Goal: Navigation & Orientation: Go to known website

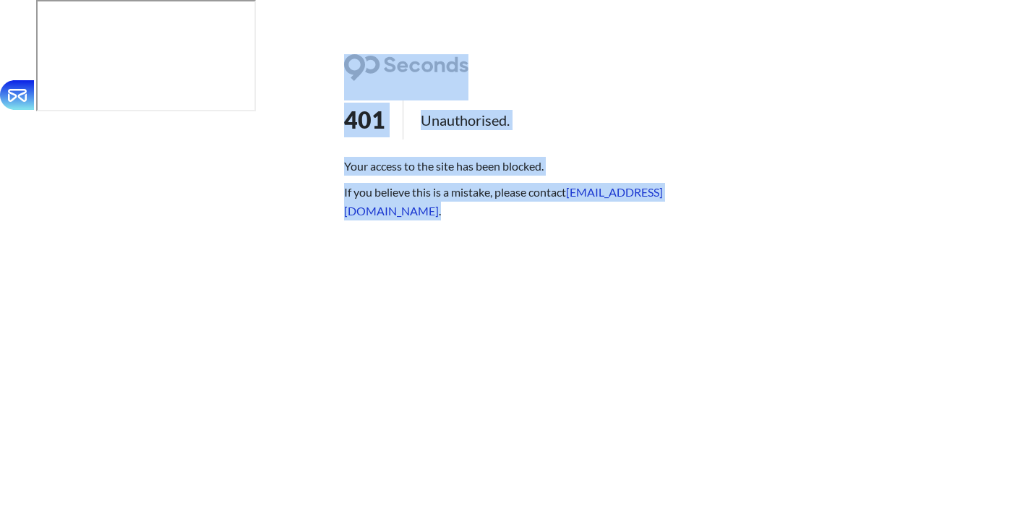
drag, startPoint x: 520, startPoint y: 218, endPoint x: 343, endPoint y: 220, distance: 177.1
click at [343, 113] on html "401 Unauthorised. Your access to the site has been blocked. If you believe this…" at bounding box center [510, 56] width 1020 height 113
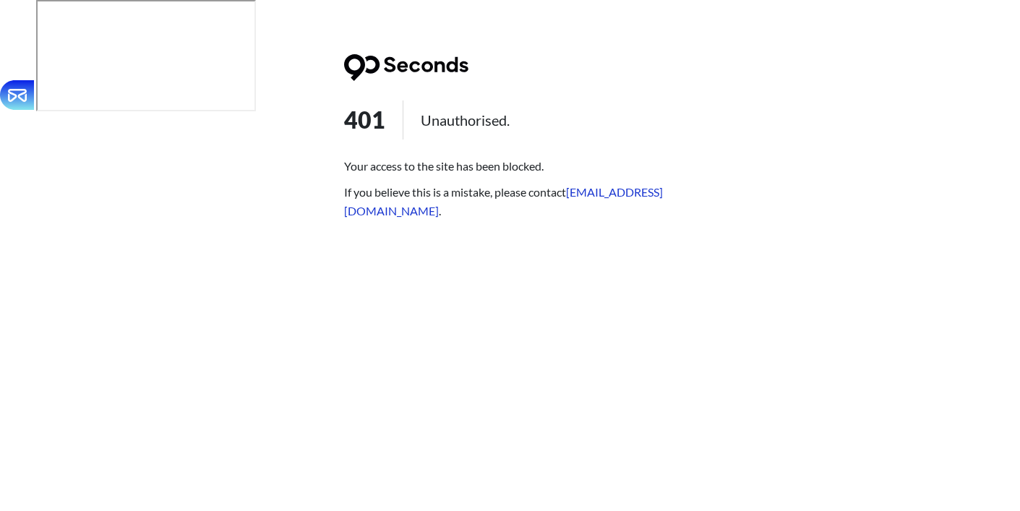
click at [325, 113] on html "401 Unauthorised. Your access to the site has been blocked. If you believe this…" at bounding box center [510, 56] width 1020 height 113
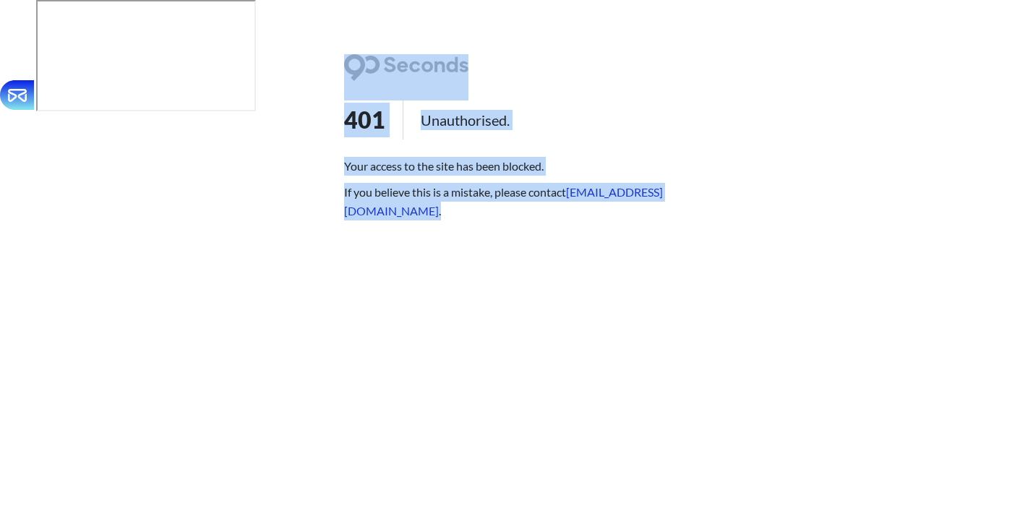
drag, startPoint x: 340, startPoint y: 214, endPoint x: 523, endPoint y: 227, distance: 182.6
click at [523, 113] on html "401 Unauthorised. Your access to the site has been blocked. If you believe this…" at bounding box center [510, 56] width 1020 height 113
click at [523, 227] on div "401 Unauthorised. Your access to the site has been blocked. If you believe this…" at bounding box center [510, 140] width 332 height 173
